Goal: Task Accomplishment & Management: Manage account settings

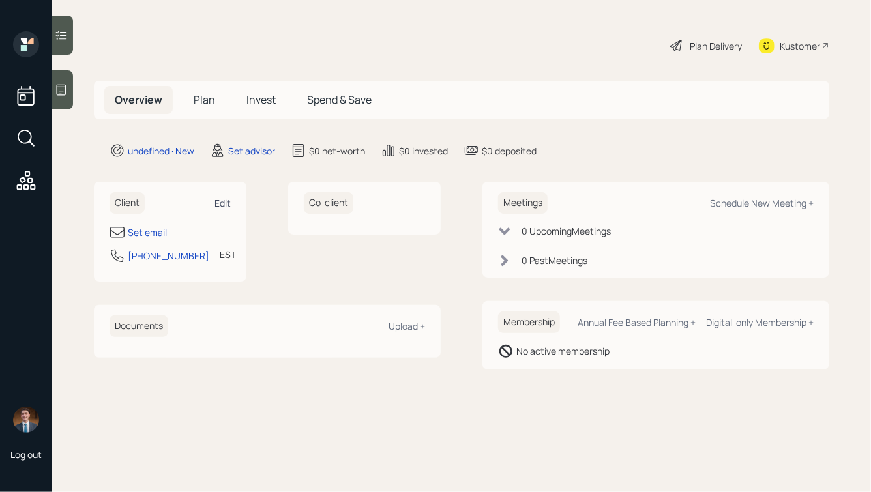
click at [226, 206] on div "Edit" at bounding box center [223, 203] width 16 height 12
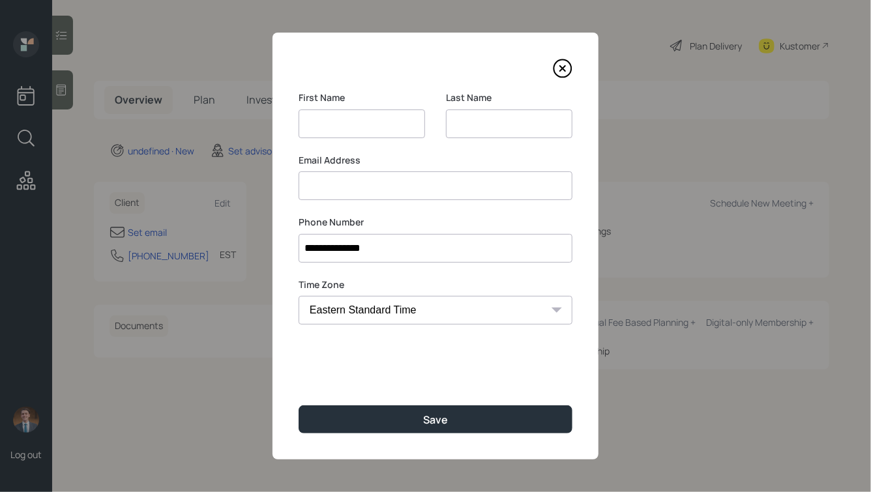
click at [475, 131] on input at bounding box center [509, 124] width 127 height 29
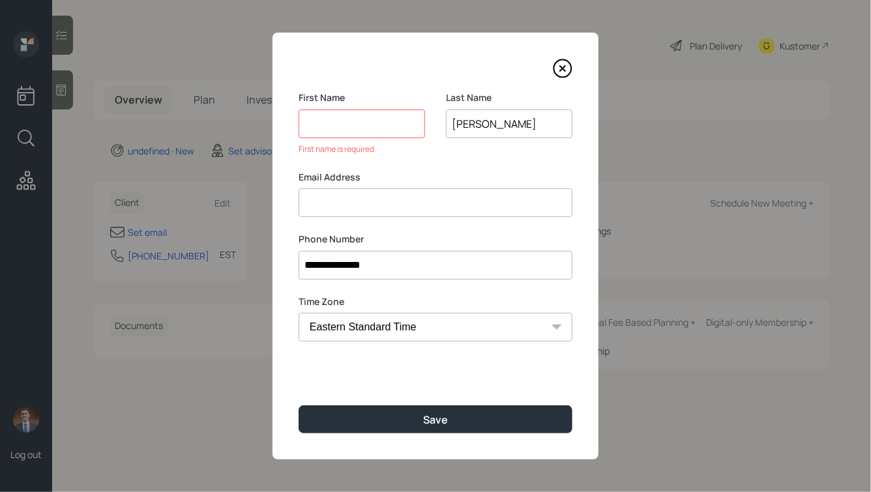
type input "[PERSON_NAME]"
click at [364, 127] on input at bounding box center [362, 124] width 127 height 29
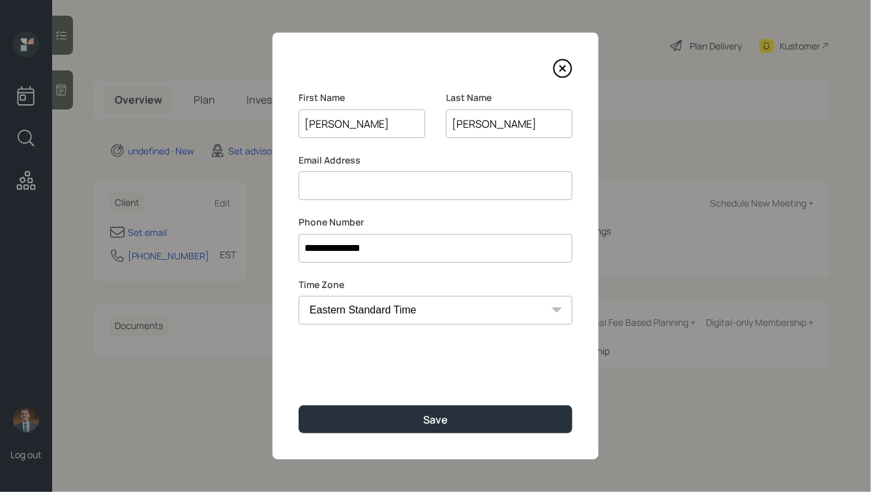
type input "[PERSON_NAME]"
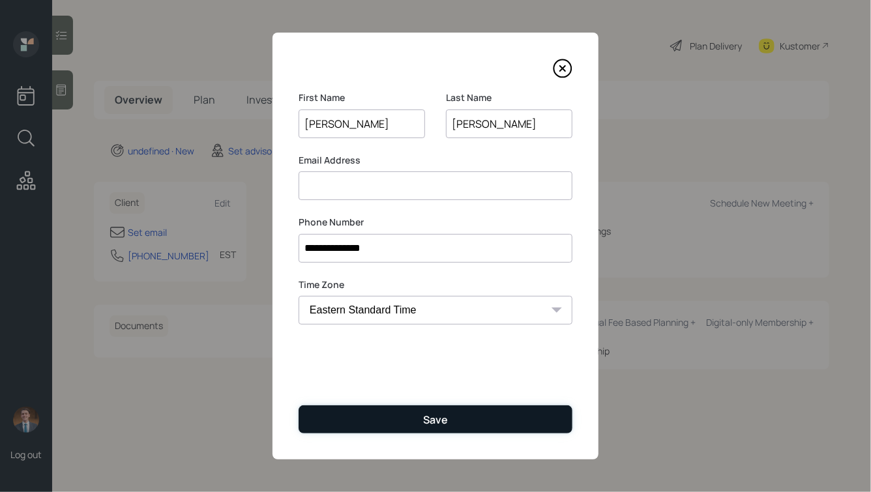
click at [421, 414] on button "Save" at bounding box center [436, 420] width 274 height 28
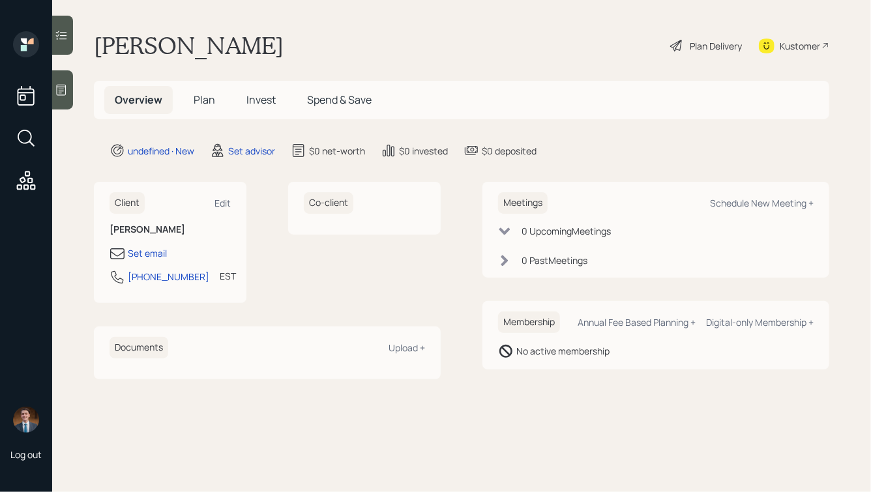
click at [234, 42] on h1 "[PERSON_NAME]" at bounding box center [189, 45] width 190 height 29
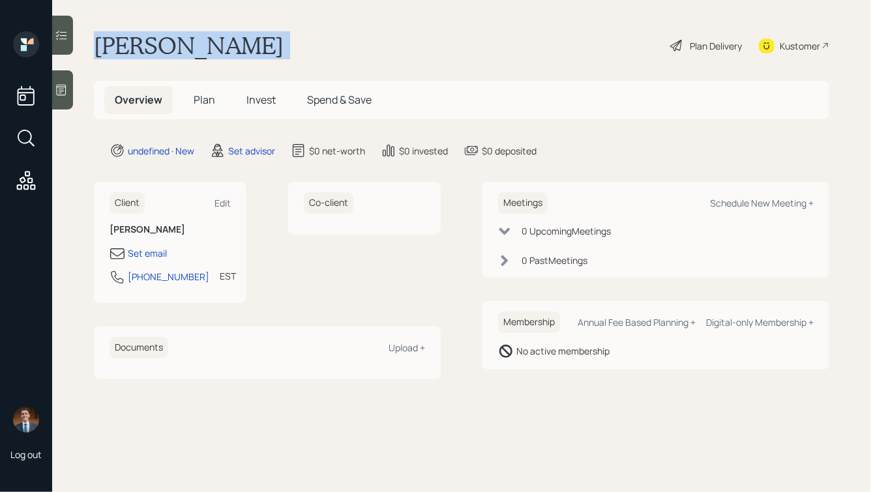
click at [234, 42] on h1 "[PERSON_NAME]" at bounding box center [189, 45] width 190 height 29
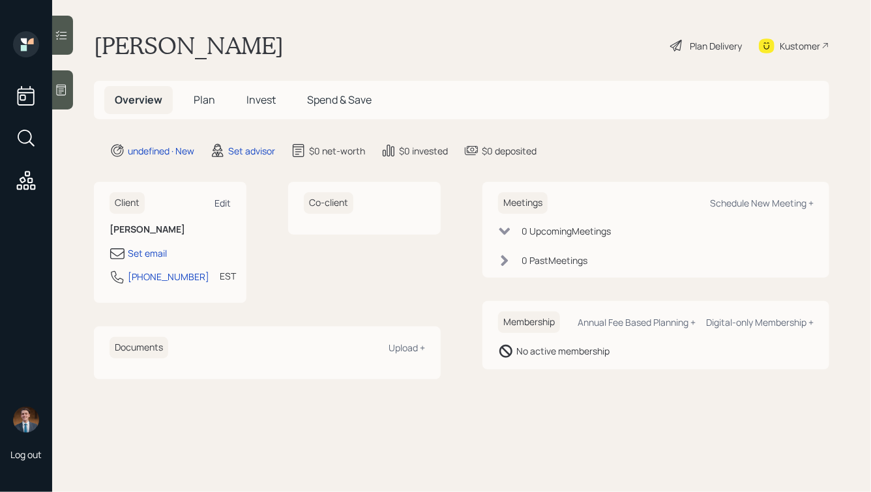
click at [219, 202] on div "Edit" at bounding box center [223, 203] width 16 height 12
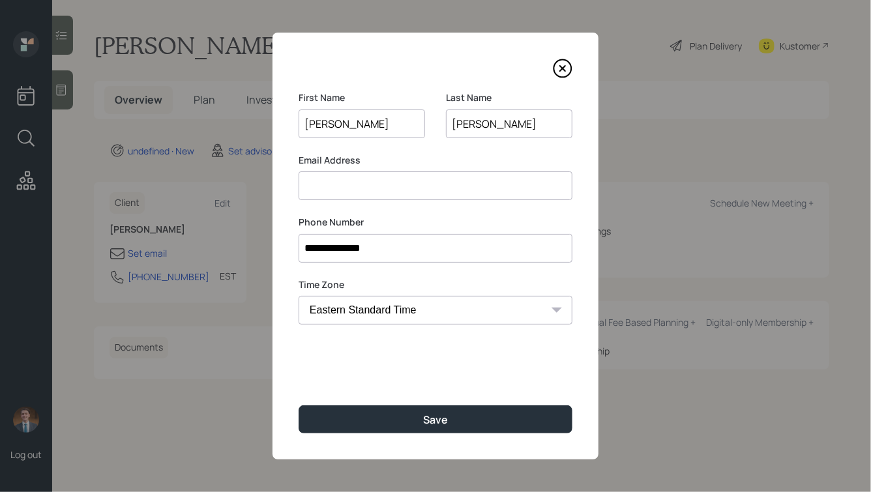
drag, startPoint x: 357, startPoint y: 117, endPoint x: 323, endPoint y: 122, distance: 33.6
click at [323, 122] on input "[PERSON_NAME]" at bounding box center [362, 124] width 127 height 29
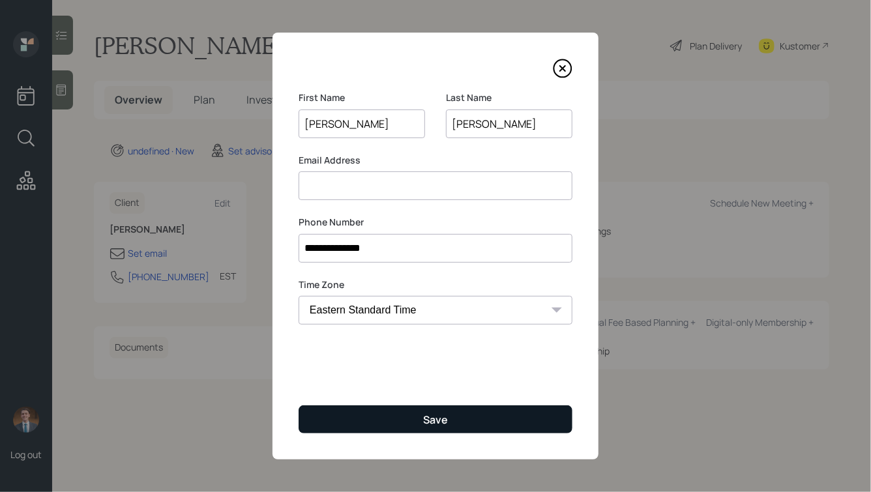
type input "[PERSON_NAME]"
click at [417, 421] on button "Save" at bounding box center [436, 420] width 274 height 28
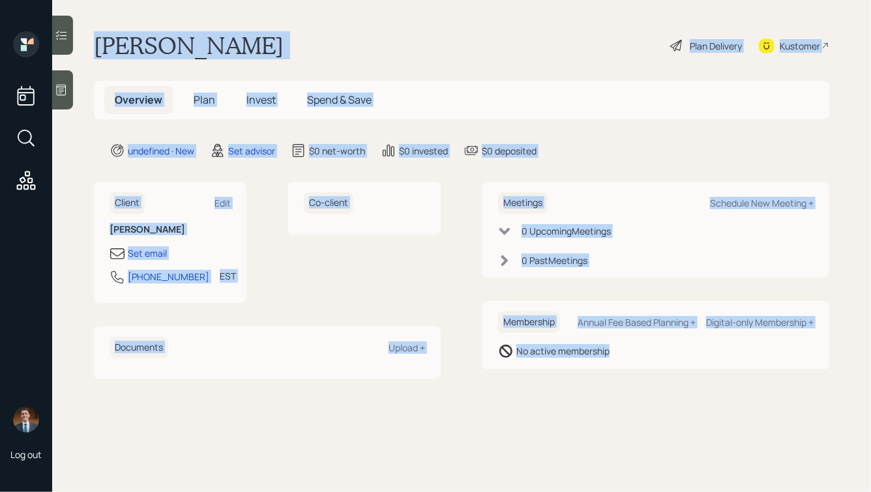
drag, startPoint x: 603, startPoint y: 406, endPoint x: 242, endPoint y: -33, distance: 568.5
click at [242, 0] on html "Log out [PERSON_NAME] Plan Delivery Kustomer Overview Plan Invest Spend & Save …" at bounding box center [435, 246] width 871 height 492
click at [237, 18] on main "[PERSON_NAME] Plan Delivery Kustomer Overview Plan Invest Spend & Save undefine…" at bounding box center [461, 246] width 819 height 492
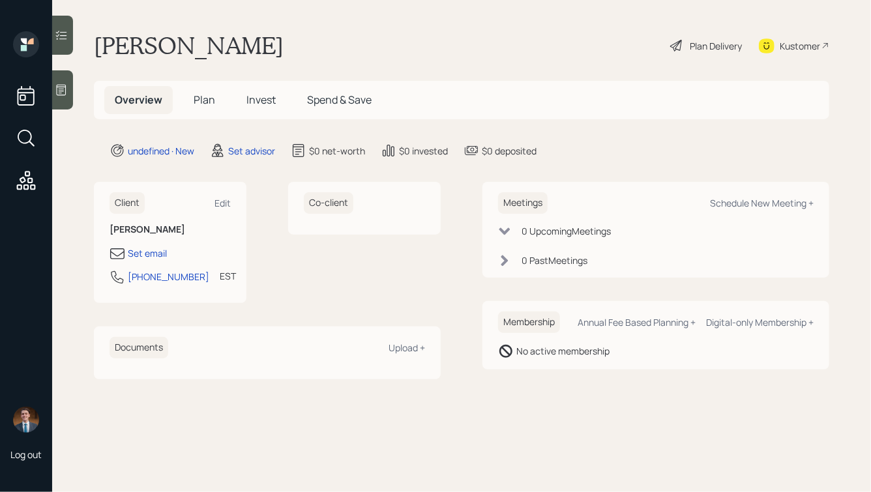
click at [61, 81] on div at bounding box center [62, 89] width 21 height 39
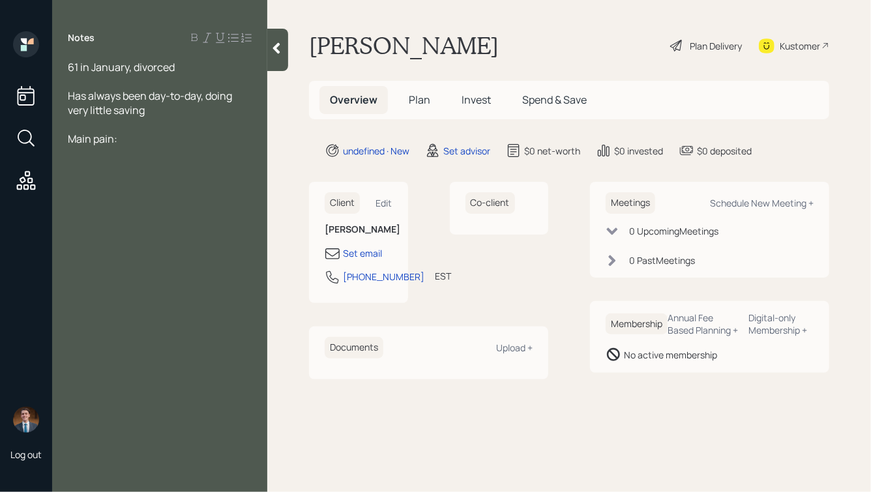
click at [181, 64] on div "61 in January, divorced" at bounding box center [160, 67] width 184 height 14
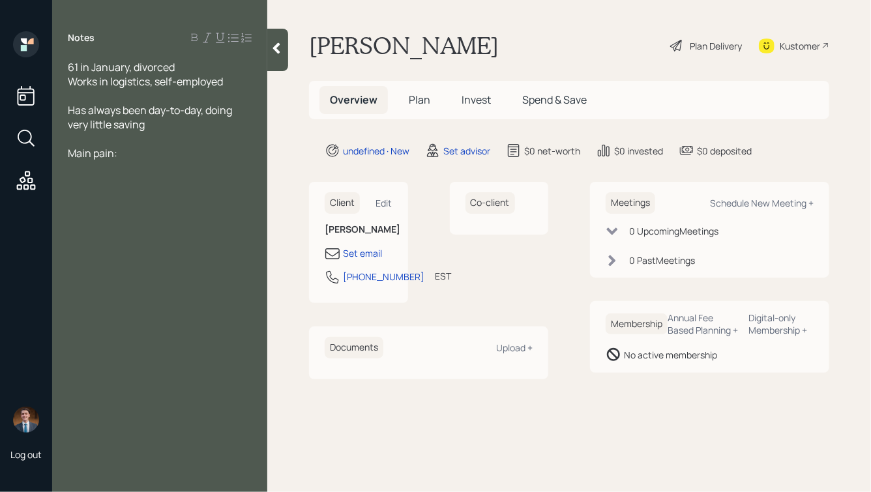
click at [161, 122] on div "Has always been day-to-day, doing very little saving" at bounding box center [160, 117] width 184 height 29
click at [183, 65] on div "61 in January, divorced" at bounding box center [160, 67] width 184 height 14
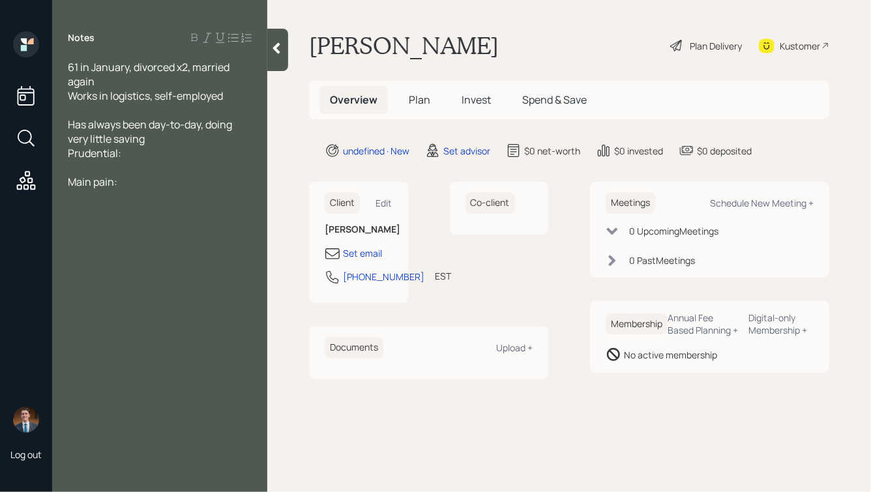
click at [133, 158] on div "Prudential:" at bounding box center [160, 153] width 184 height 14
drag, startPoint x: 149, startPoint y: 206, endPoint x: 68, endPoint y: 80, distance: 149.6
click at [69, 82] on div "Notes 61 in January, divorced x2, married again Works in logistics, self-employ…" at bounding box center [159, 253] width 215 height 445
click at [123, 100] on span "Works in logistics, self-employed" at bounding box center [145, 96] width 155 height 14
click at [275, 44] on icon at bounding box center [276, 48] width 13 height 13
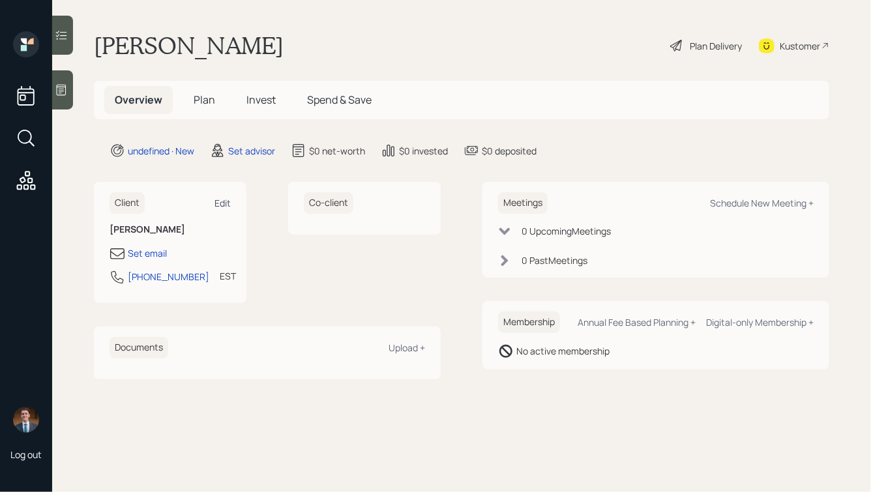
click at [217, 200] on div "Edit" at bounding box center [223, 203] width 16 height 12
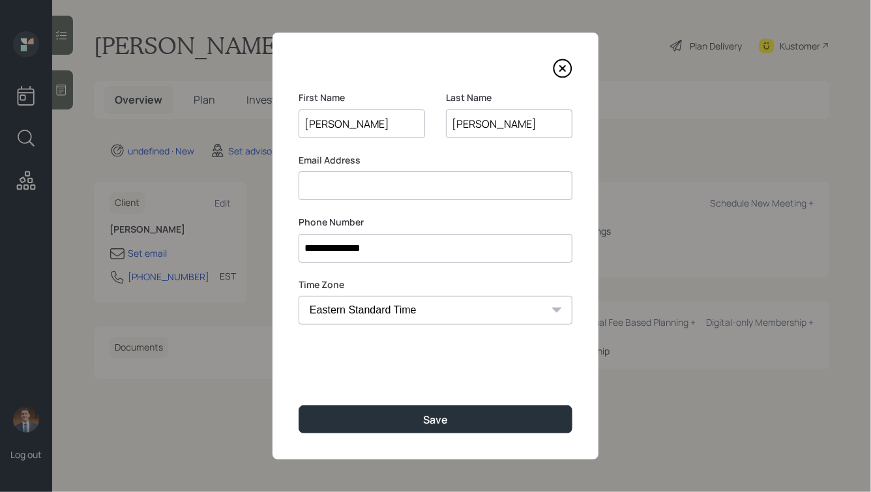
click at [475, 123] on input "[PERSON_NAME]" at bounding box center [509, 124] width 127 height 29
drag, startPoint x: 473, startPoint y: 123, endPoint x: 451, endPoint y: 125, distance: 21.6
click at [451, 125] on input "[PERSON_NAME]" at bounding box center [509, 124] width 127 height 29
click at [396, 183] on input at bounding box center [436, 186] width 274 height 29
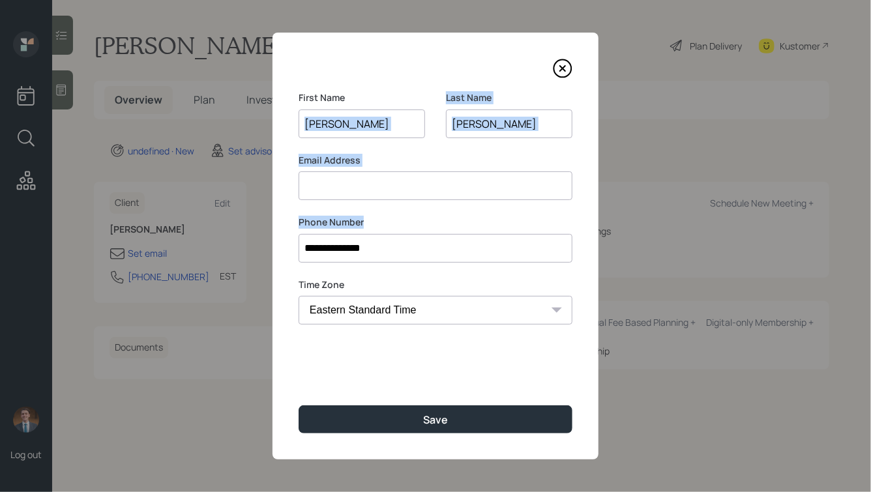
drag, startPoint x: 366, startPoint y: 222, endPoint x: 297, endPoint y: 136, distance: 110.9
click at [297, 136] on div "**********" at bounding box center [436, 246] width 326 height 427
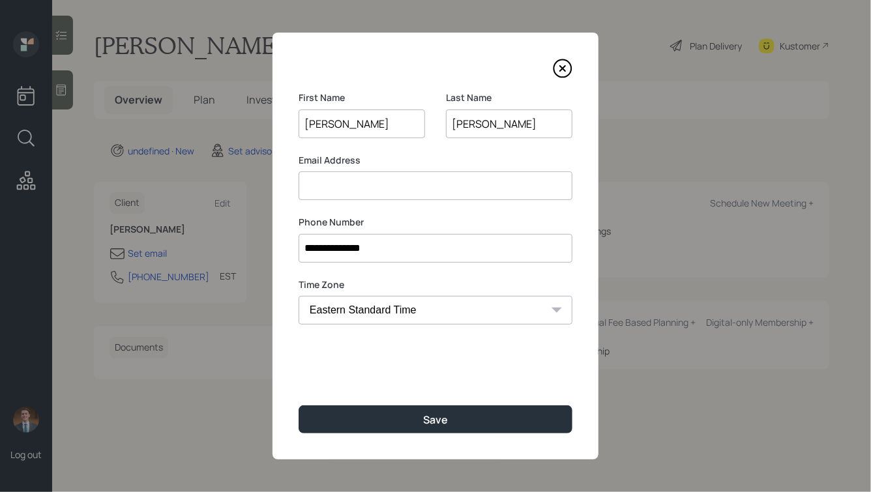
click at [305, 89] on div "**********" at bounding box center [436, 246] width 326 height 427
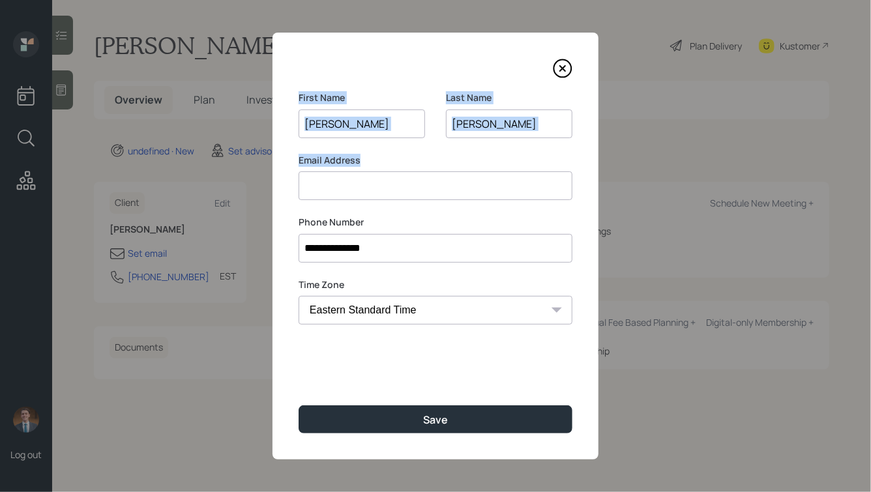
drag, startPoint x: 298, startPoint y: 95, endPoint x: 423, endPoint y: 244, distance: 194.0
click at [0, 0] on form "**********" at bounding box center [0, 0] width 0 height 0
click at [368, 226] on label "Phone Number" at bounding box center [436, 222] width 274 height 13
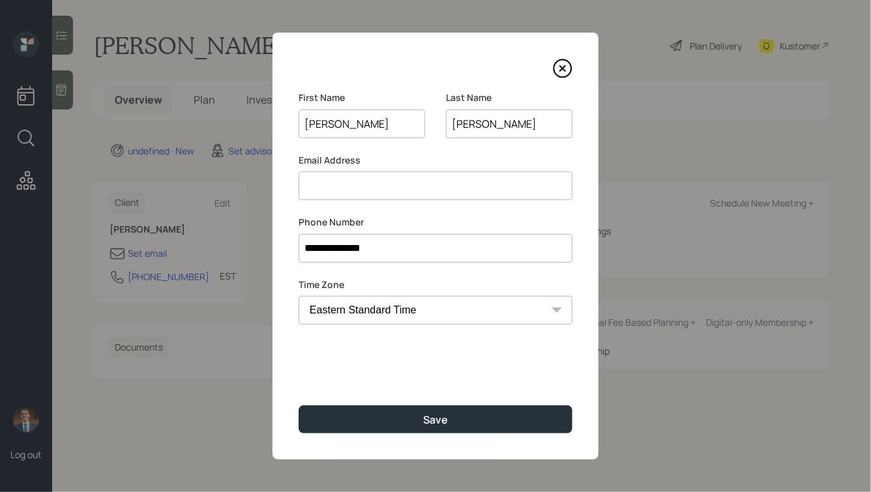
click at [355, 185] on input at bounding box center [436, 186] width 274 height 29
type input "[EMAIL_ADDRESS][DOMAIN_NAME]"
click at [335, 250] on input "**********" at bounding box center [436, 248] width 274 height 29
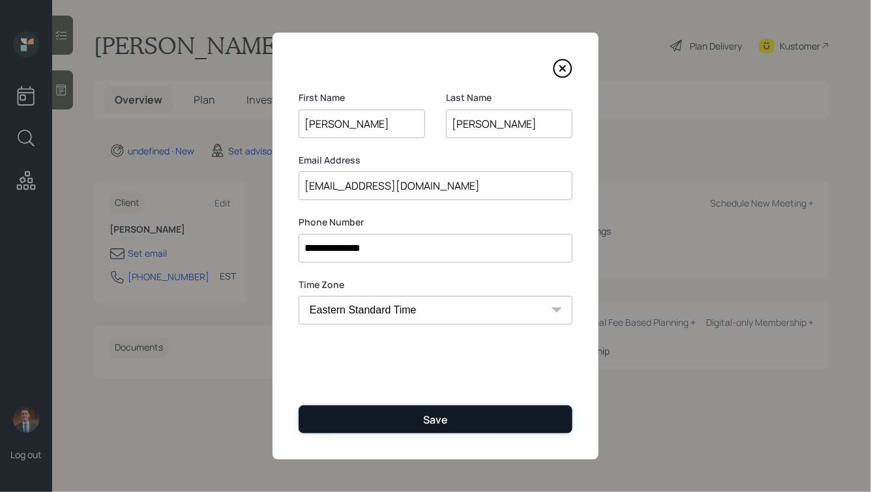
click at [406, 418] on button "Save" at bounding box center [436, 420] width 274 height 28
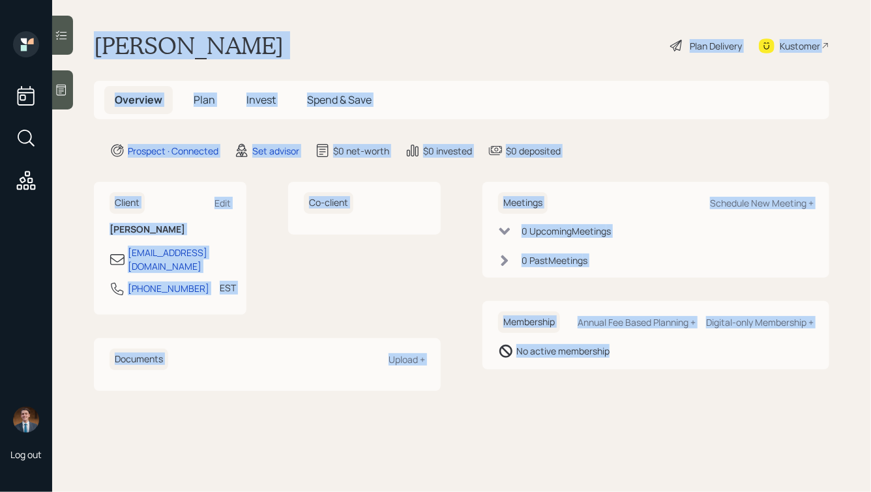
drag, startPoint x: 98, startPoint y: 35, endPoint x: 558, endPoint y: 417, distance: 598.3
click at [558, 417] on main "Gary Grady Plan Delivery Kustomer Overview Plan Invest Spend & Save Prospect · …" at bounding box center [461, 246] width 819 height 492
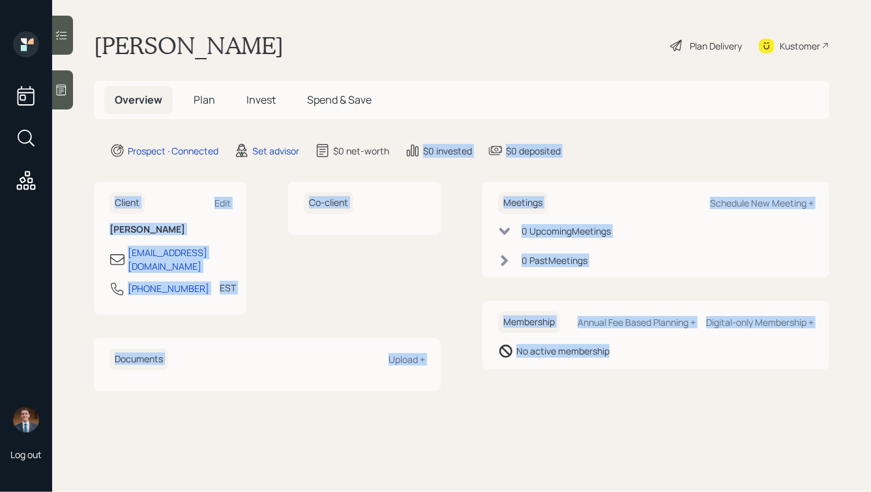
drag, startPoint x: 662, startPoint y: 411, endPoint x: 352, endPoint y: 87, distance: 448.3
click at [354, 90] on main "Gary Grady Plan Delivery Kustomer Overview Plan Invest Spend & Save Prospect · …" at bounding box center [461, 246] width 819 height 492
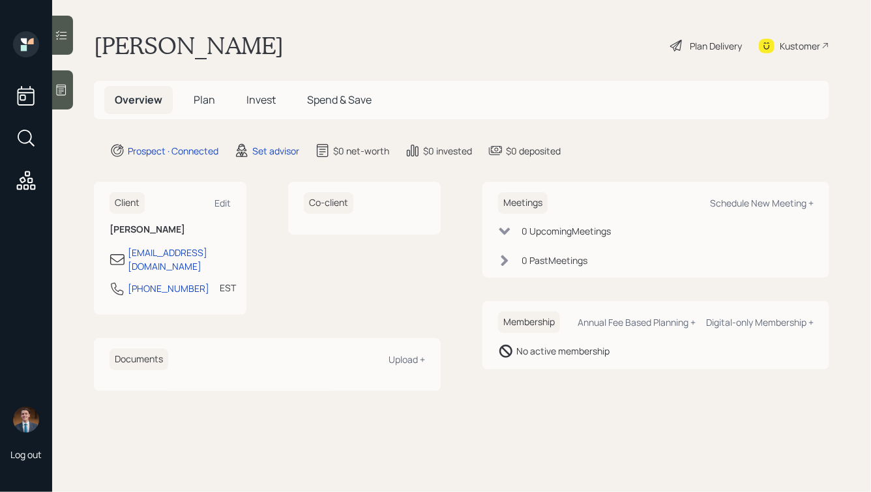
click at [265, 35] on div "Gary Grady Plan Delivery Kustomer" at bounding box center [462, 45] width 736 height 29
